Goal: Communication & Community: Connect with others

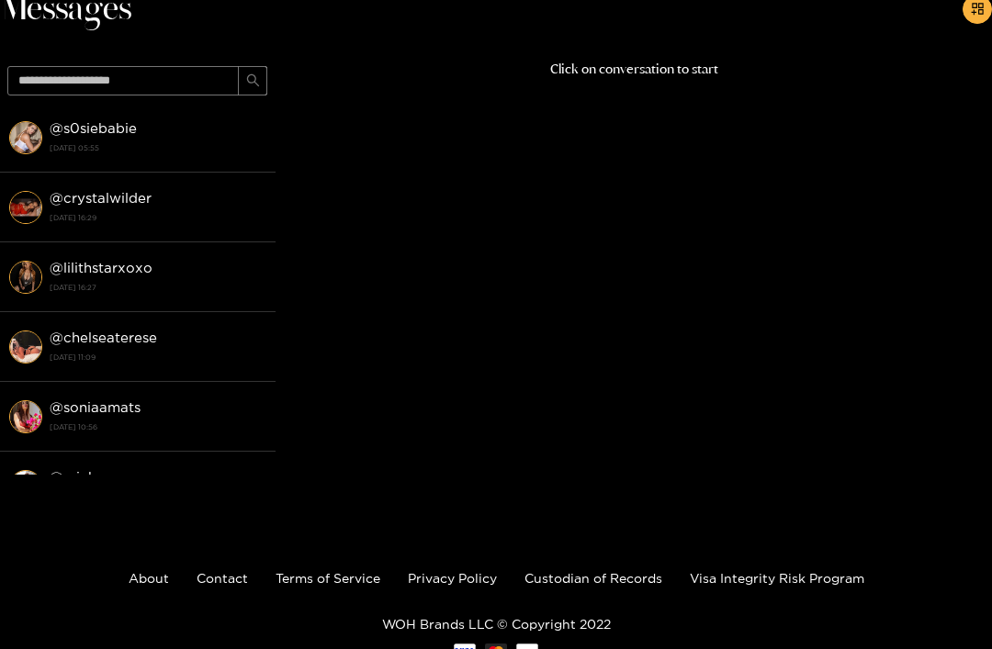
click at [73, 131] on strong "@ s0siebabie" at bounding box center [93, 128] width 87 height 16
